Goal: Transaction & Acquisition: Purchase product/service

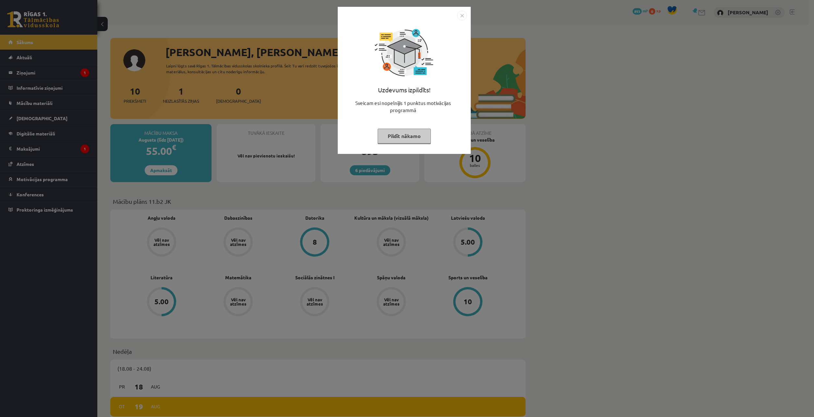
click at [403, 135] on button "Pildīt nākamo" at bounding box center [403, 136] width 53 height 15
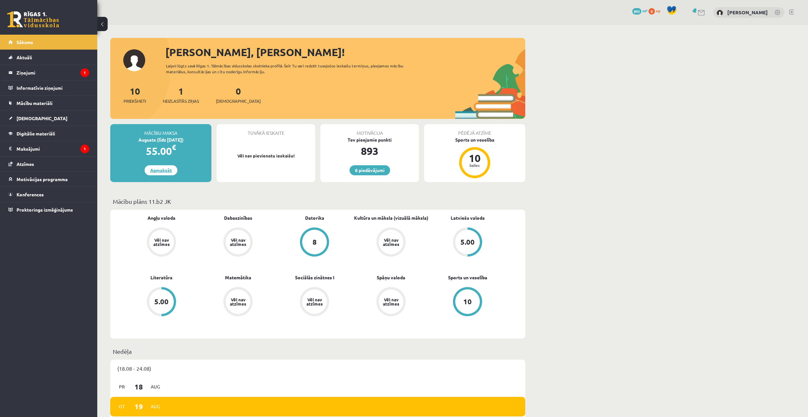
click at [162, 172] on link "Apmaksāt" at bounding box center [161, 170] width 33 height 10
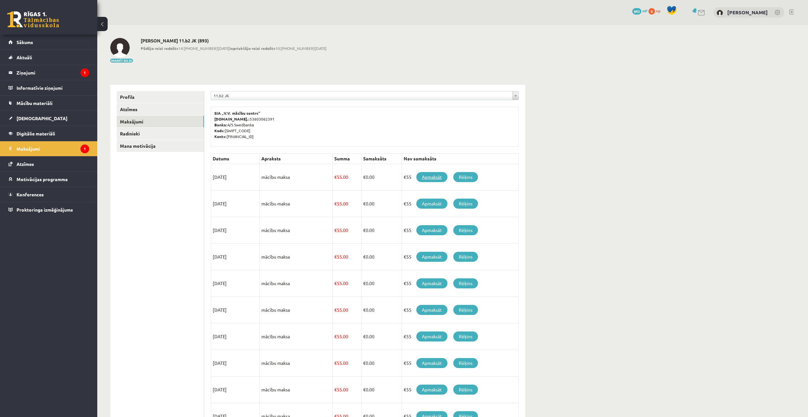
click at [429, 178] on link "Apmaksāt" at bounding box center [431, 177] width 31 height 10
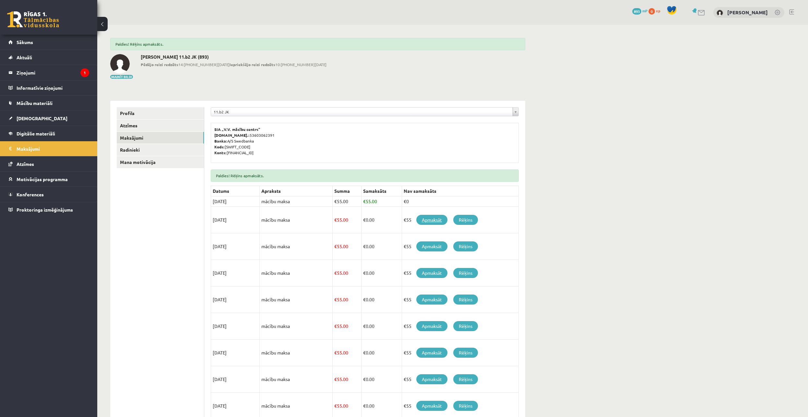
click at [429, 220] on link "Apmaksāt" at bounding box center [431, 220] width 31 height 10
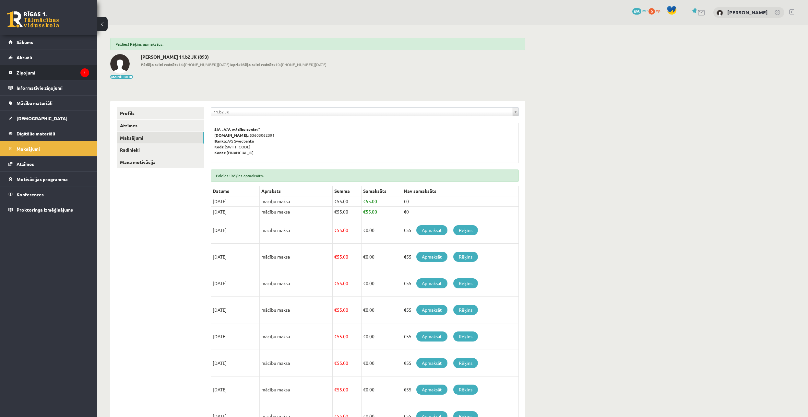
click at [25, 74] on legend "Ziņojumi 1" at bounding box center [53, 72] width 73 height 15
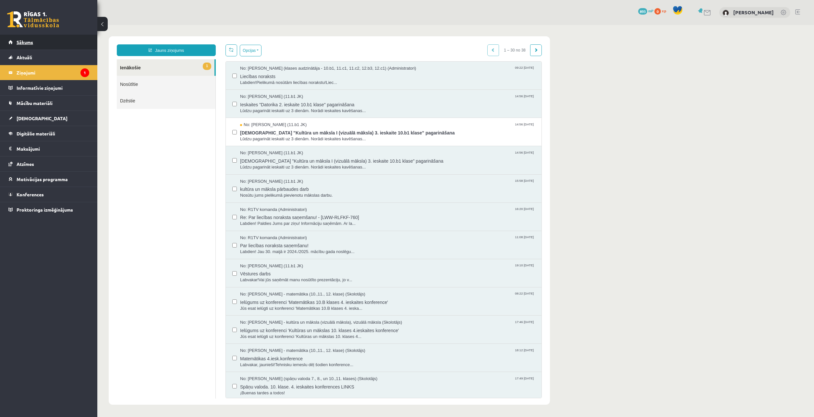
click at [26, 44] on span "Sākums" at bounding box center [25, 42] width 17 height 6
